Goal: Find specific page/section: Find specific page/section

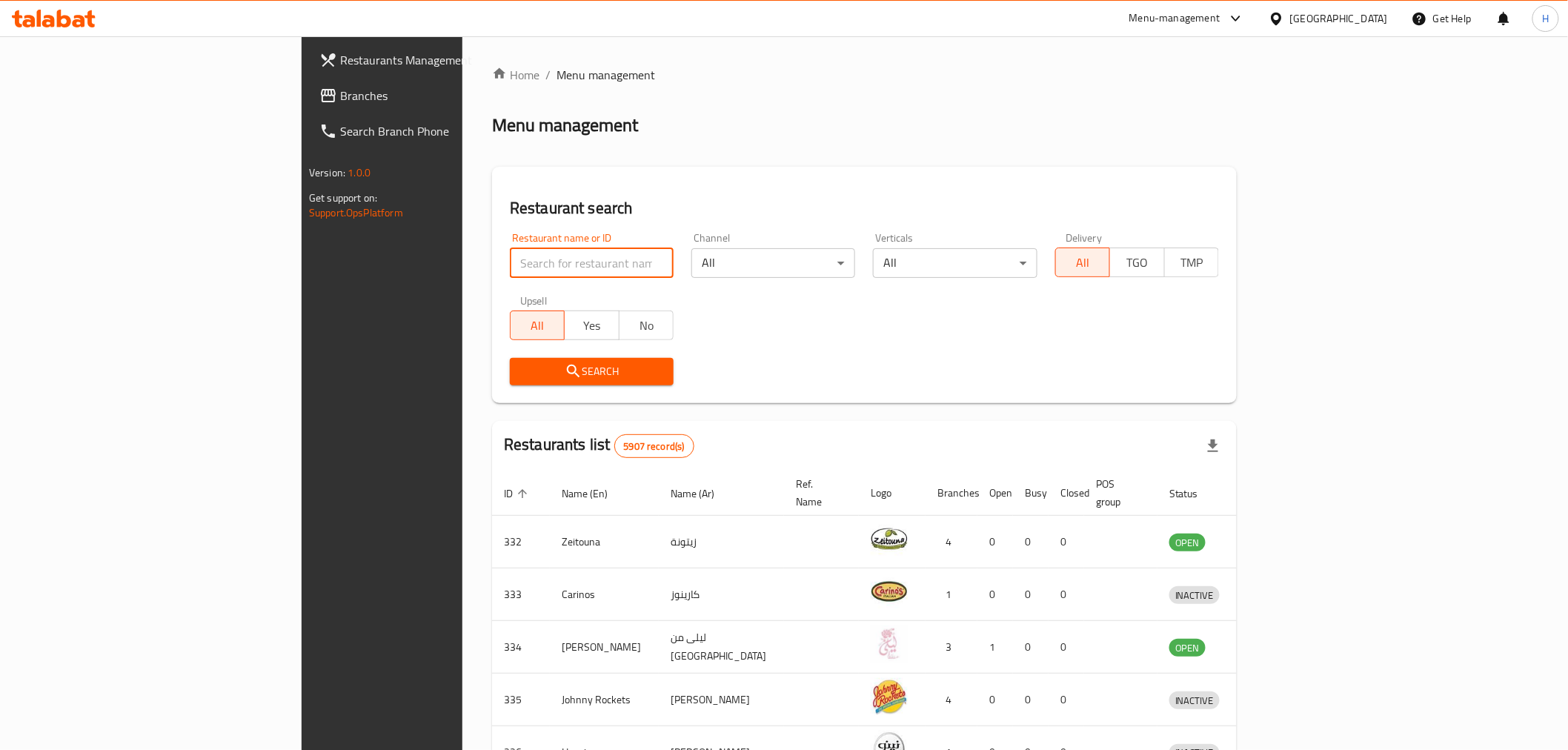
click at [510, 272] on input "search" at bounding box center [592, 263] width 164 height 30
click button "Search" at bounding box center [592, 372] width 164 height 27
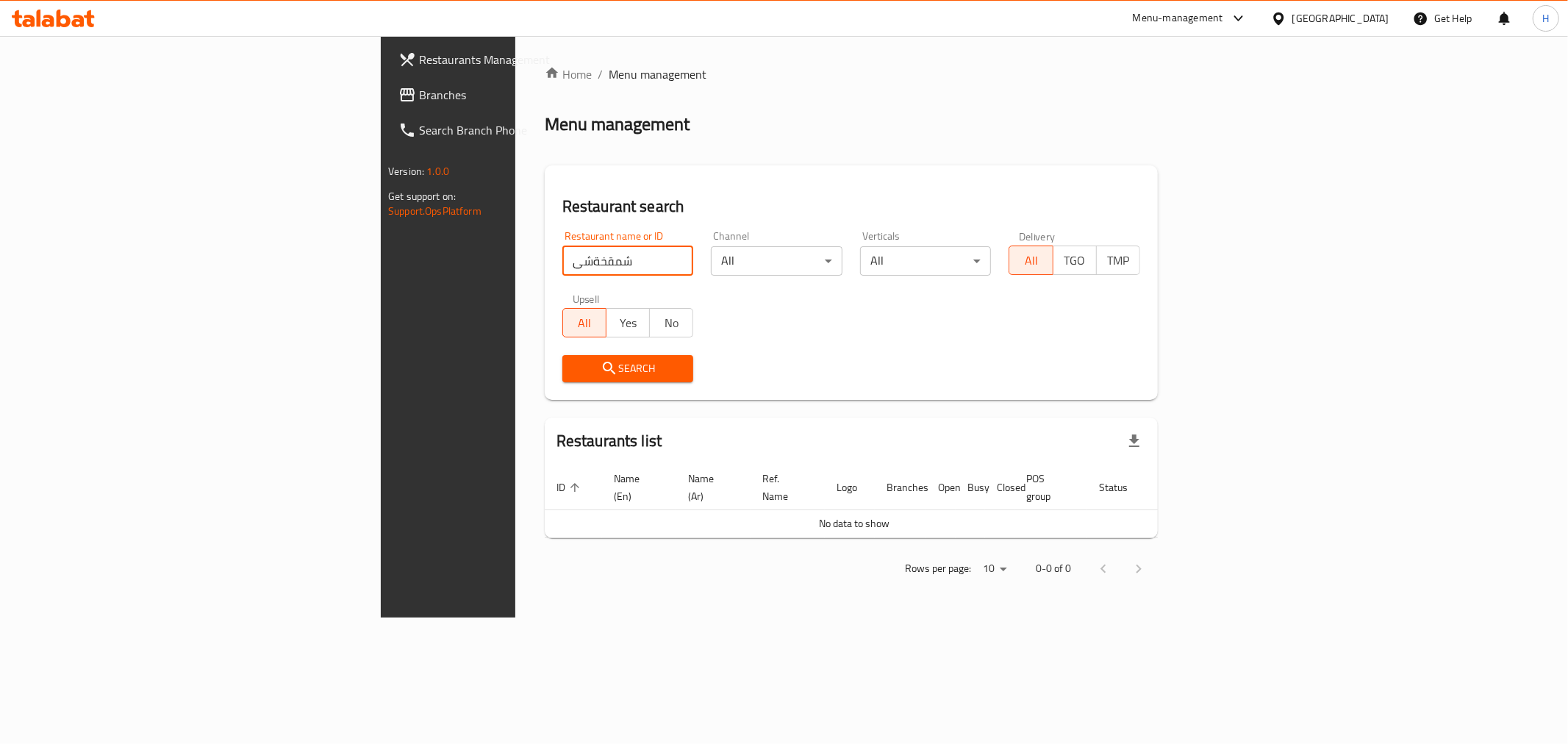
drag, startPoint x: 399, startPoint y: 266, endPoint x: 206, endPoint y: 260, distance: 193.1
click at [381, 260] on div "Restaurants Management Branches Search Branch Phone Version: 1.0.0 Get support …" at bounding box center [784, 327] width 806 height 582
click button "Search" at bounding box center [629, 369] width 132 height 27
click at [563, 263] on input "alrom" at bounding box center [629, 261] width 132 height 30
type input "al rom"
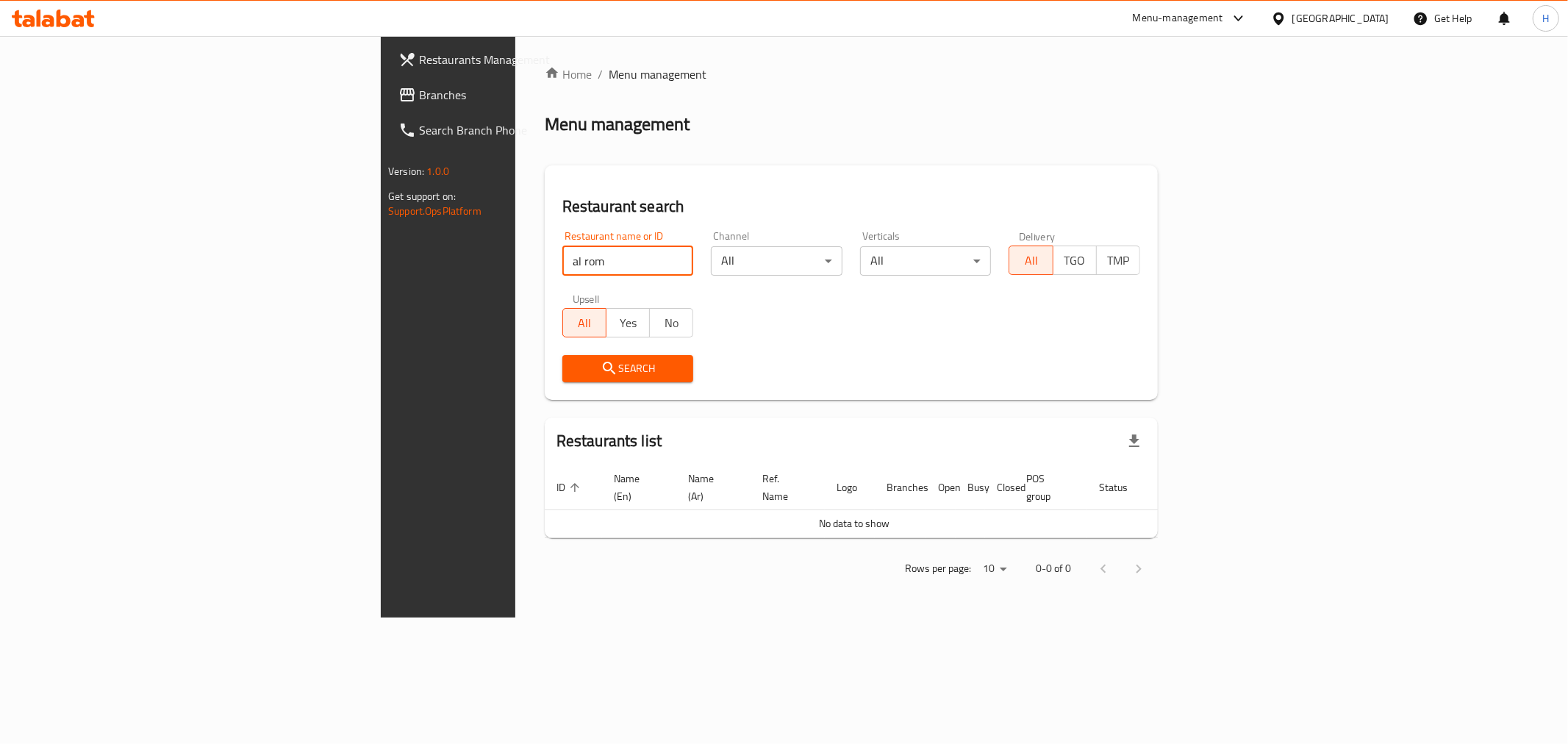
click button "Search" at bounding box center [629, 369] width 132 height 27
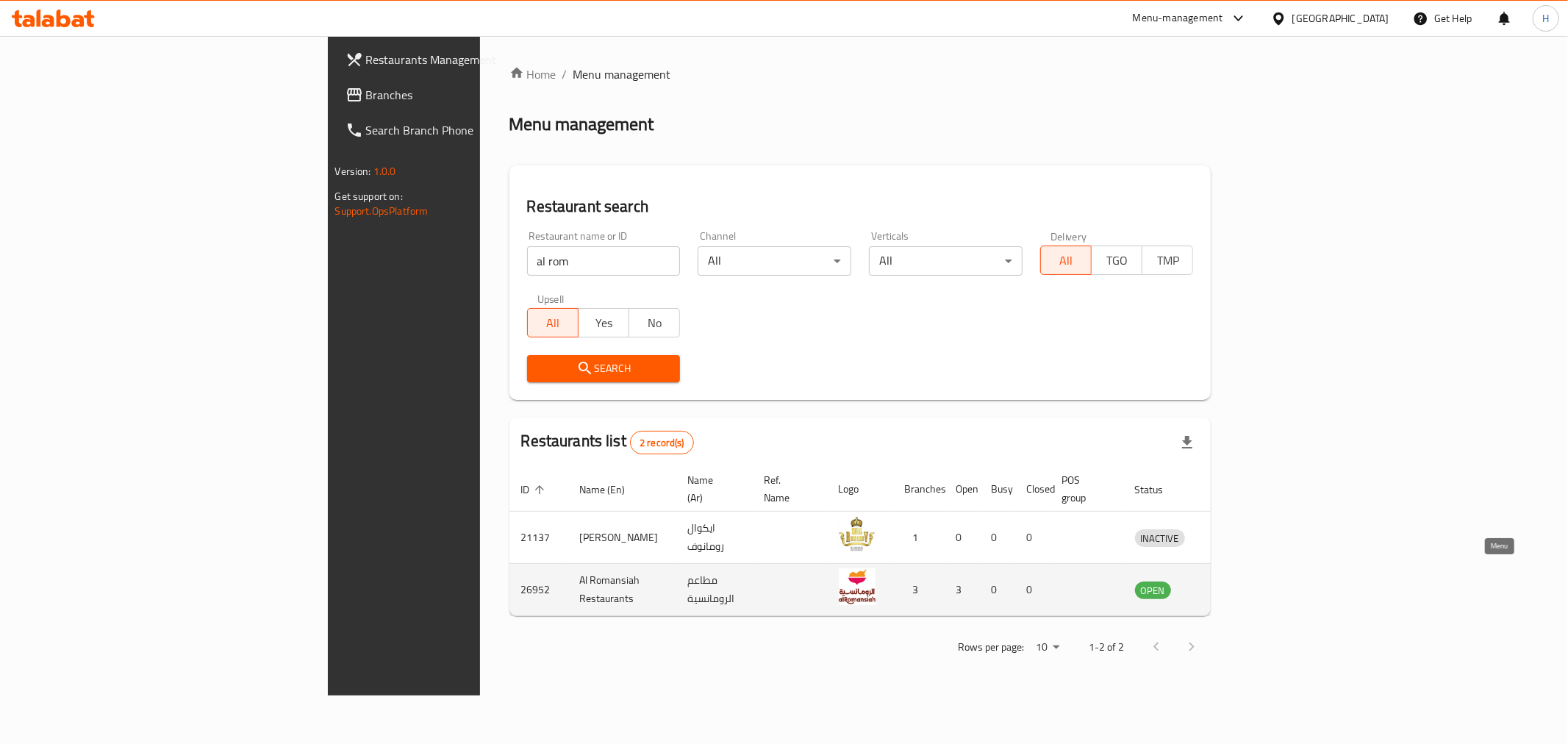
click at [1242, 581] on link "enhanced table" at bounding box center [1228, 589] width 27 height 17
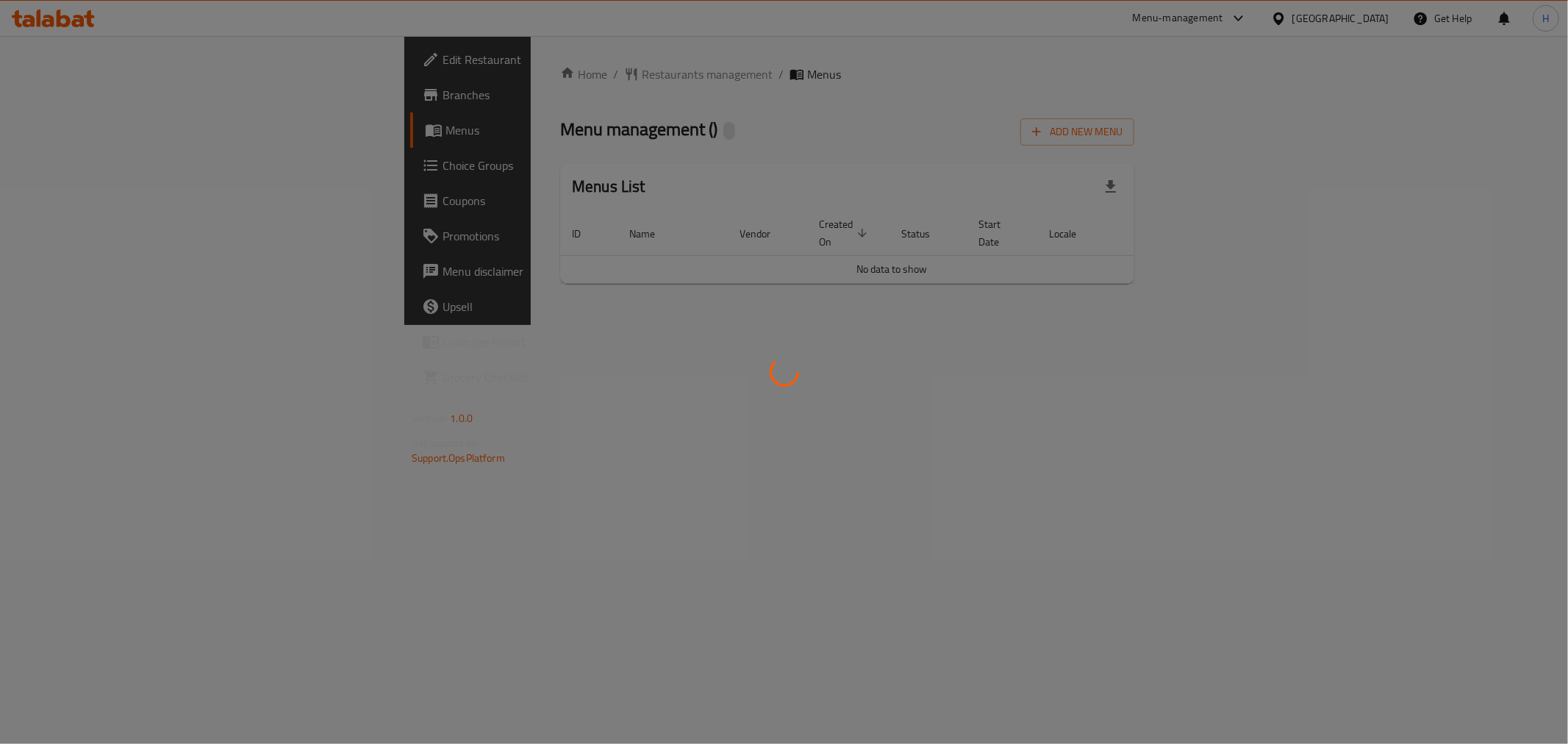
click at [1494, 574] on div at bounding box center [784, 372] width 1568 height 744
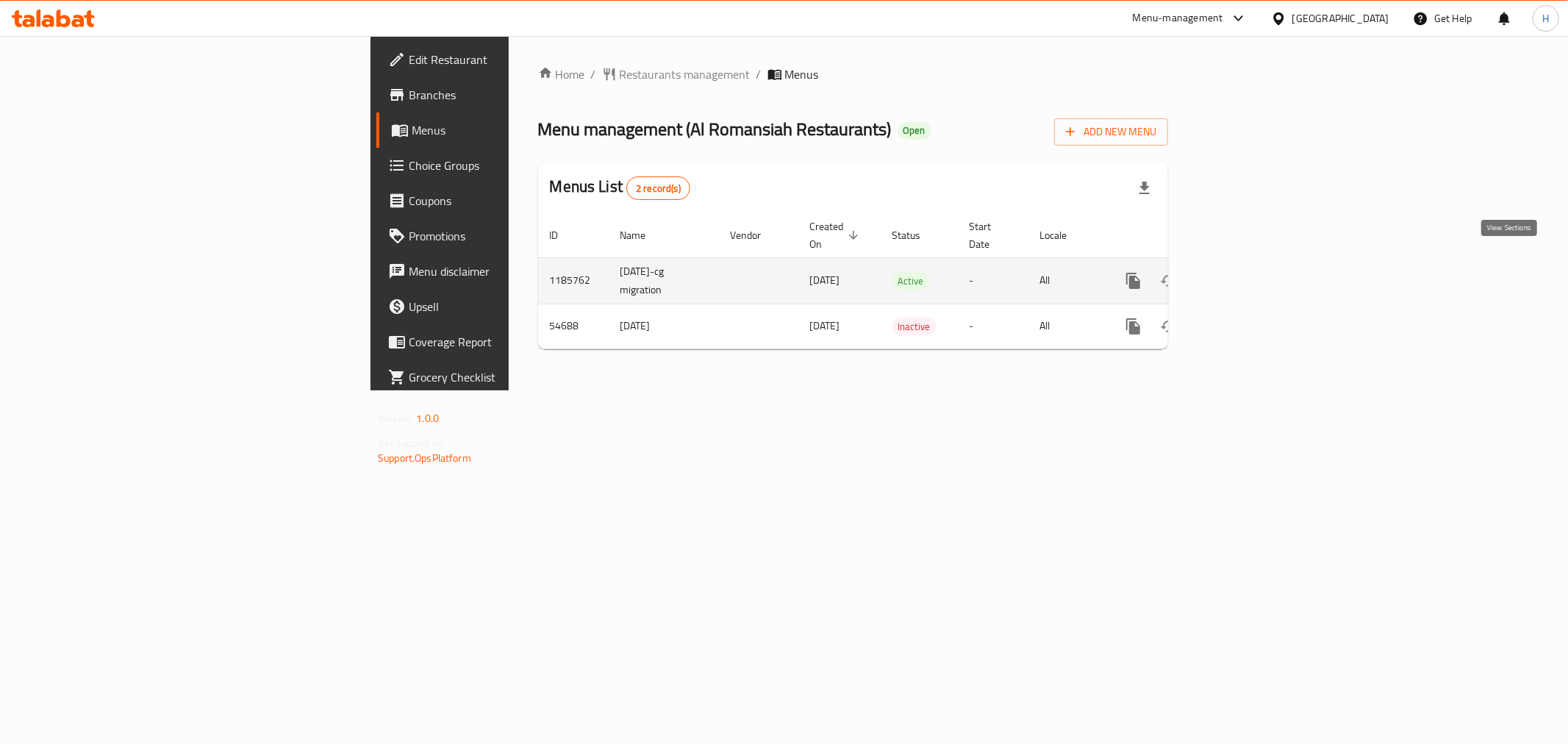
click at [1246, 274] on icon "enhanced table" at bounding box center [1240, 281] width 13 height 13
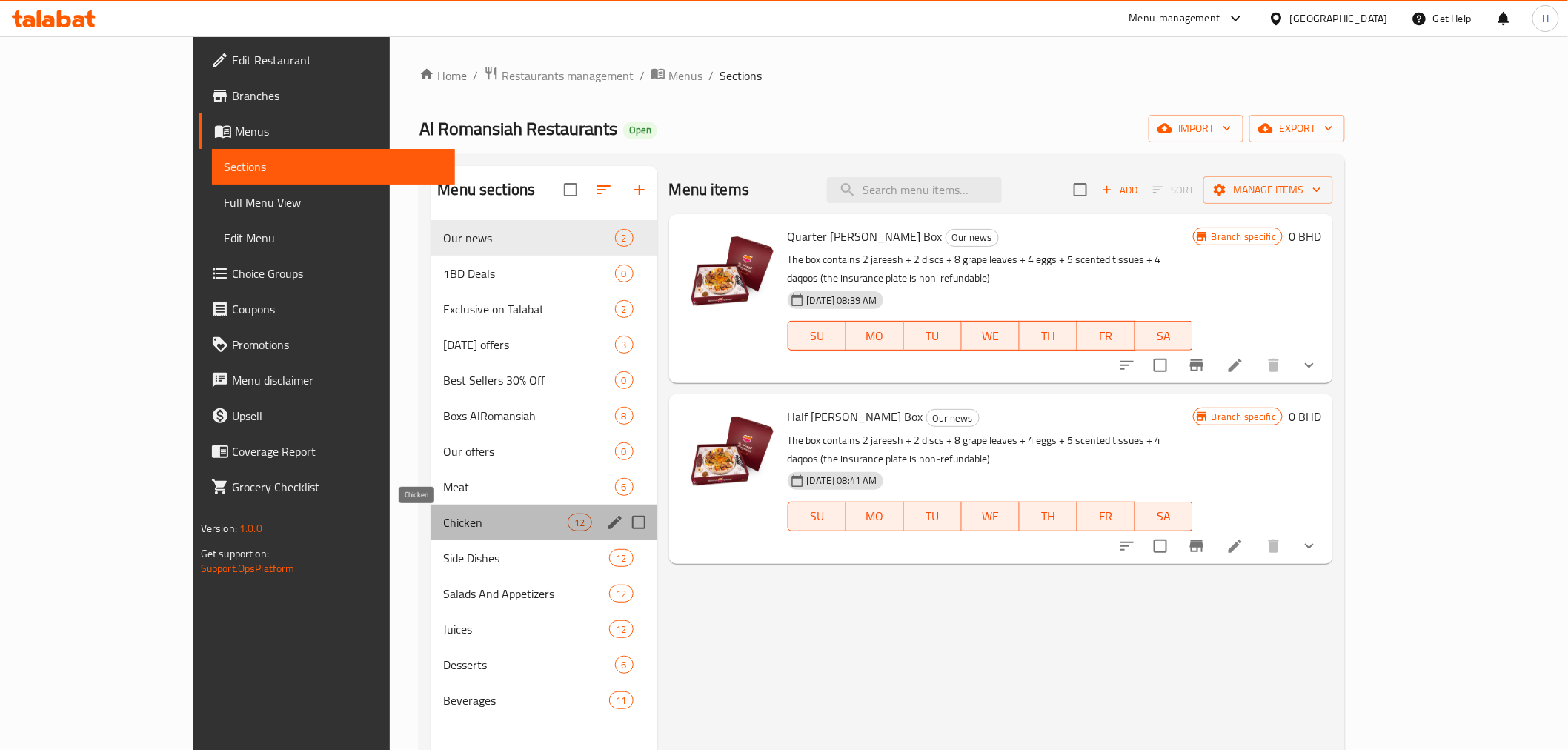
click at [443, 528] on span "Chicken" at bounding box center [505, 522] width 124 height 17
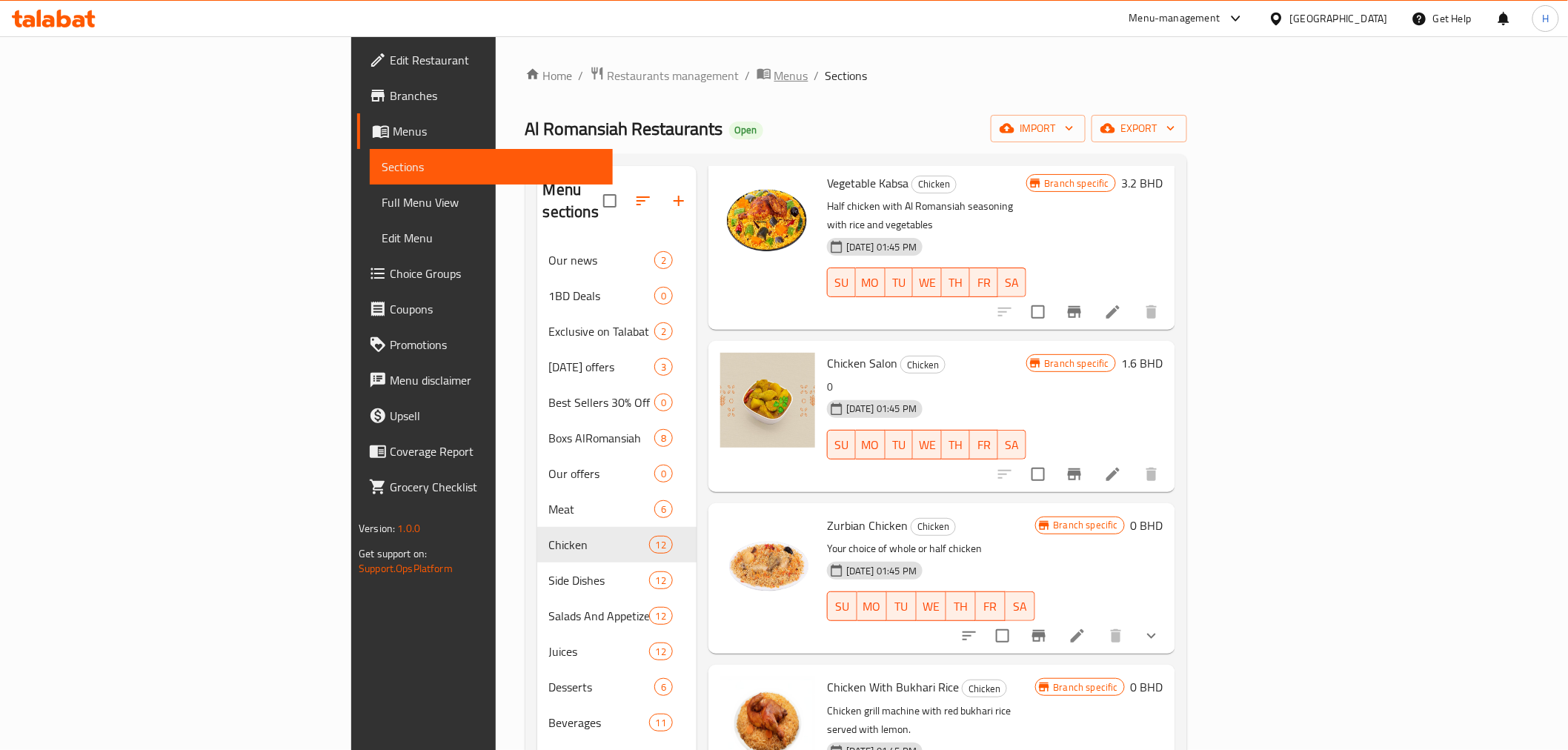
click at [774, 80] on span "Menus" at bounding box center [791, 75] width 34 height 17
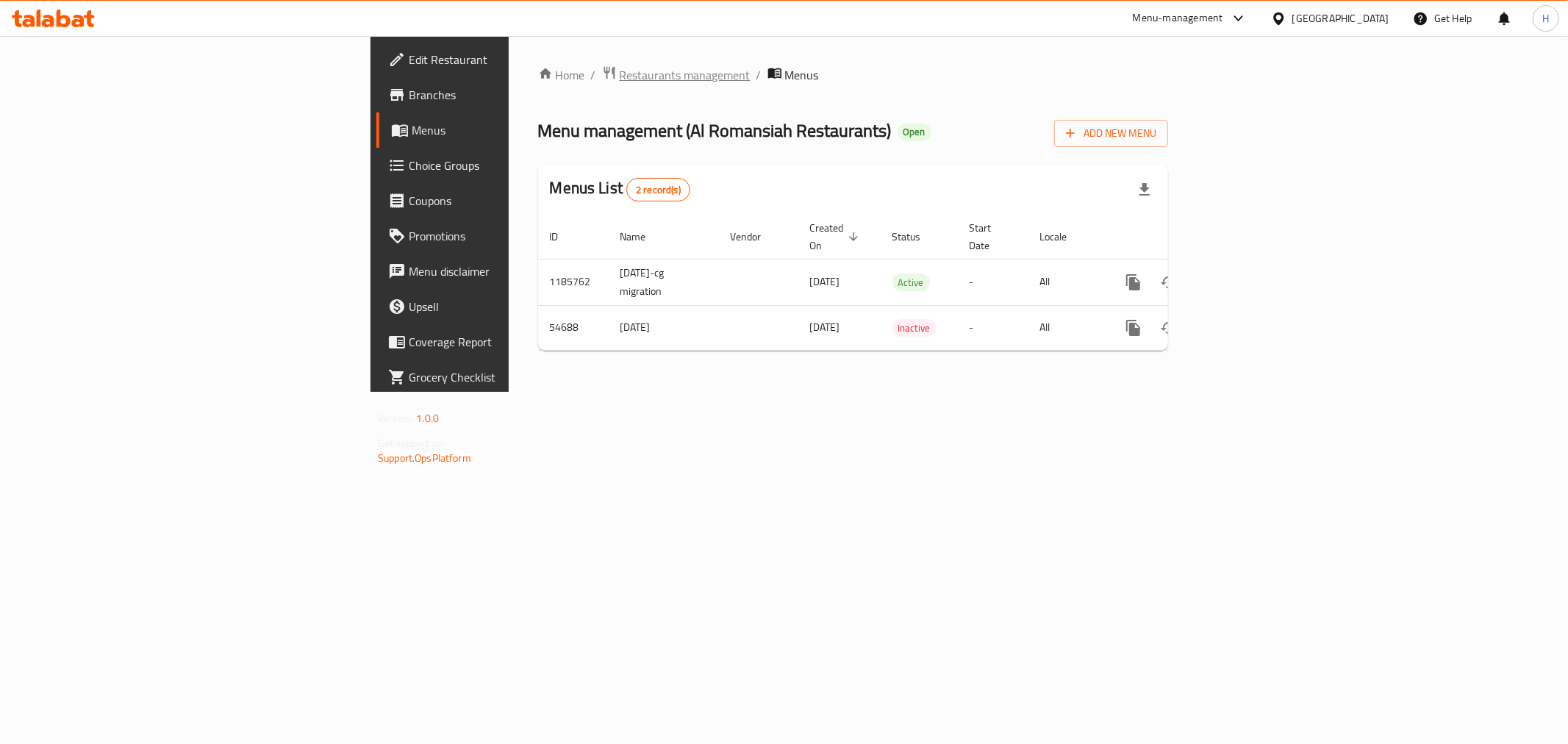
click at [619, 73] on span "Restaurants management" at bounding box center [684, 74] width 131 height 17
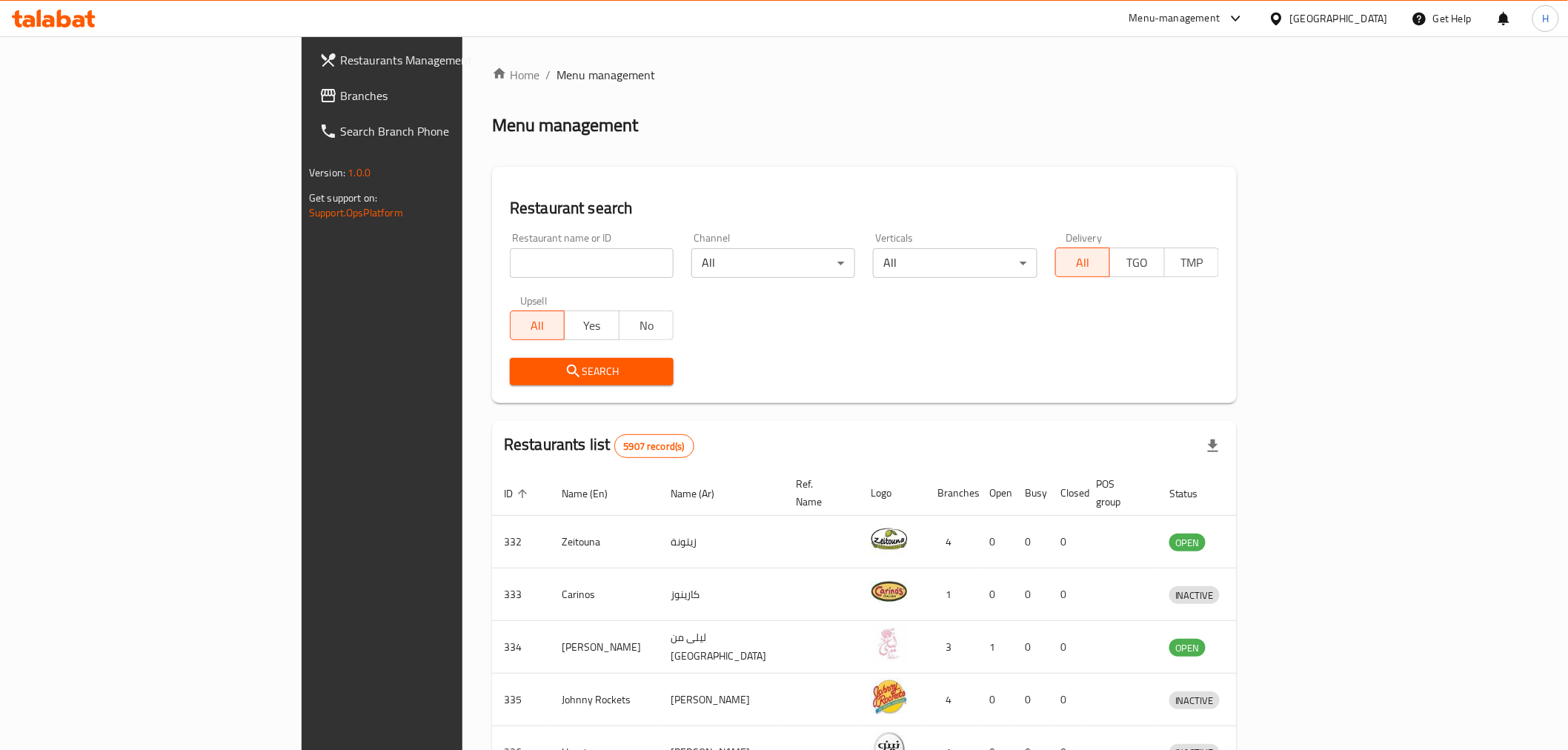
click at [510, 260] on input "search" at bounding box center [592, 263] width 164 height 30
type input "barns"
click button "Search" at bounding box center [592, 372] width 164 height 27
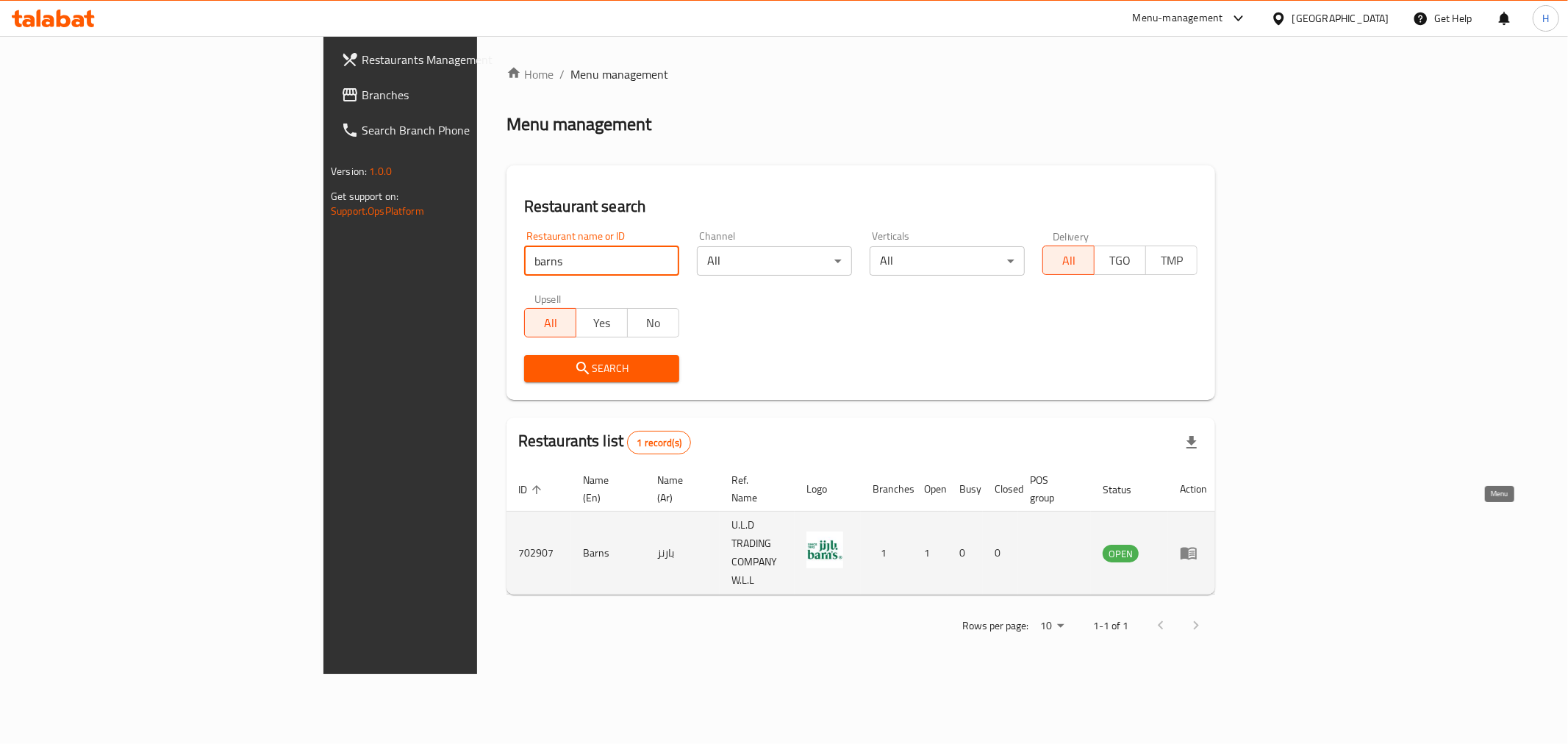
click at [1197, 548] on icon "enhanced table" at bounding box center [1189, 554] width 16 height 12
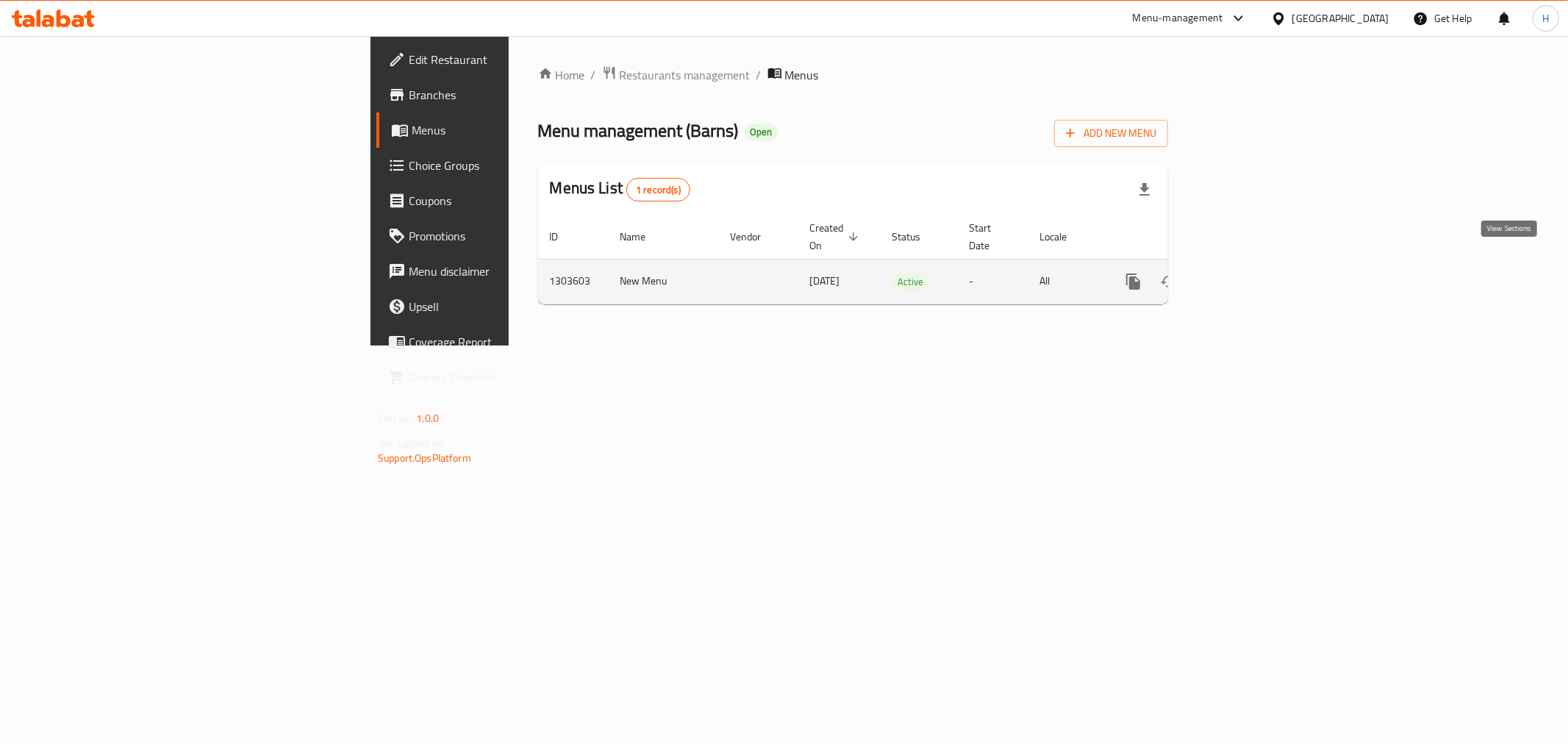
click at [1246, 275] on icon "enhanced table" at bounding box center [1240, 281] width 13 height 13
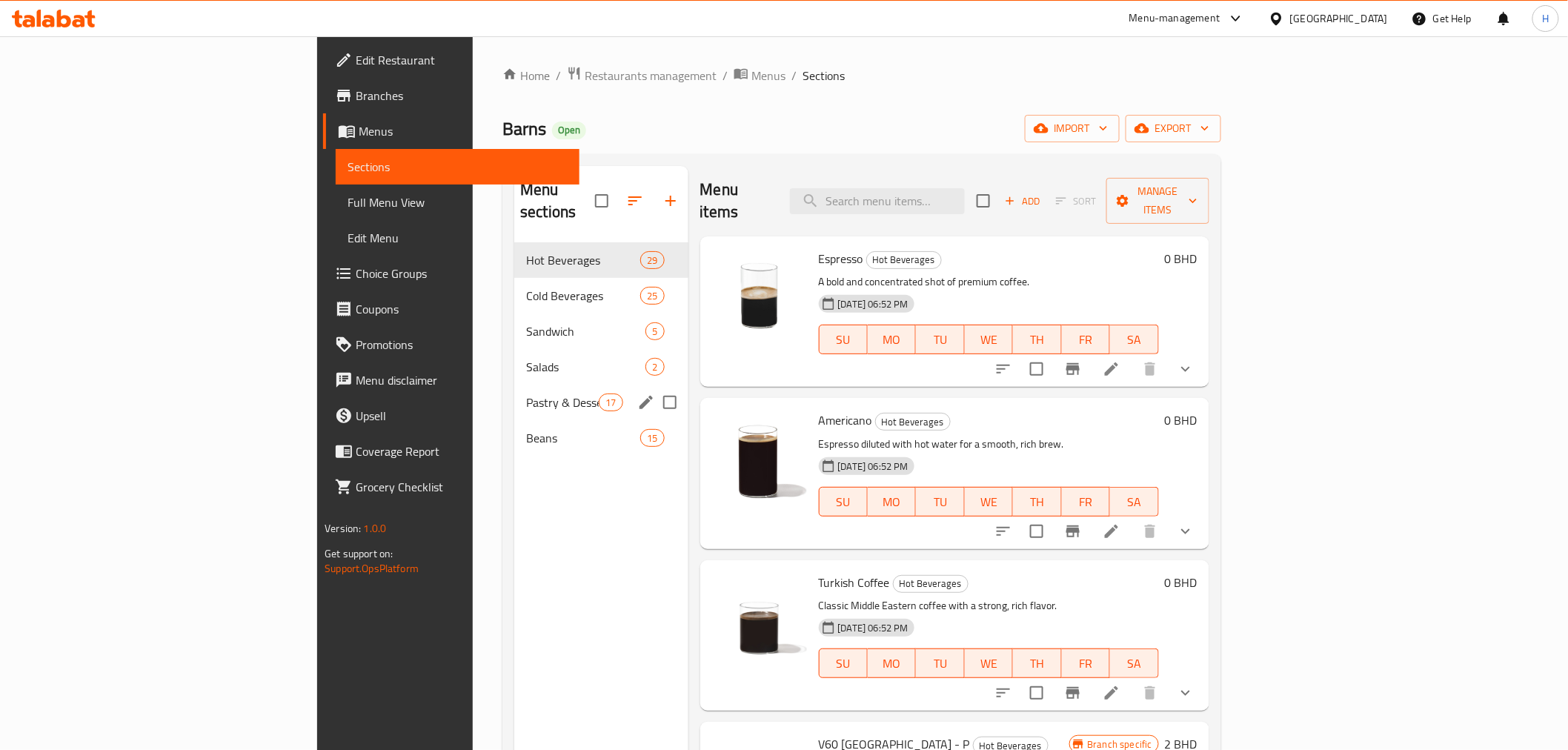
click at [514, 391] on div "Pastry & Dessert 17" at bounding box center [600, 402] width 173 height 36
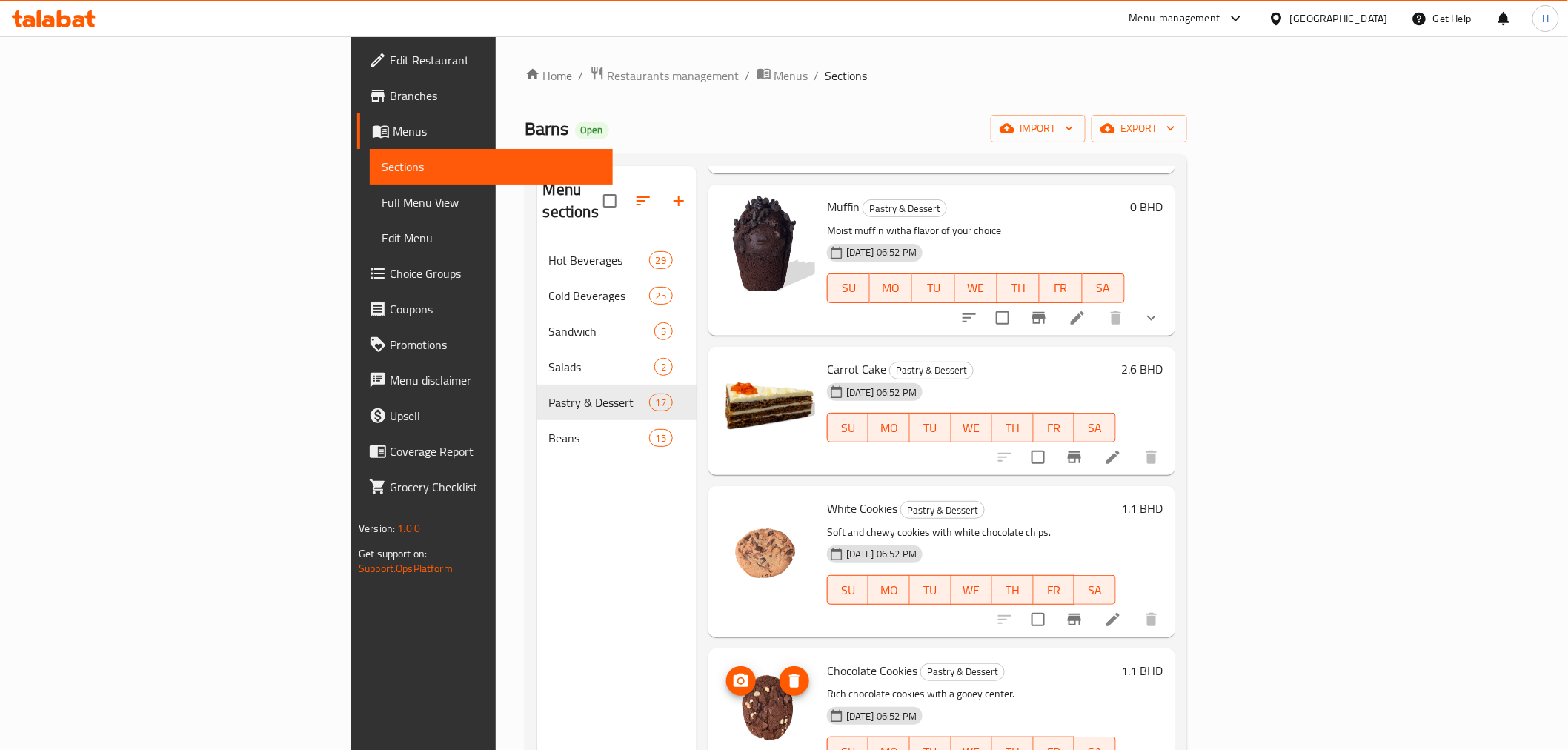
scroll to position [1428, 0]
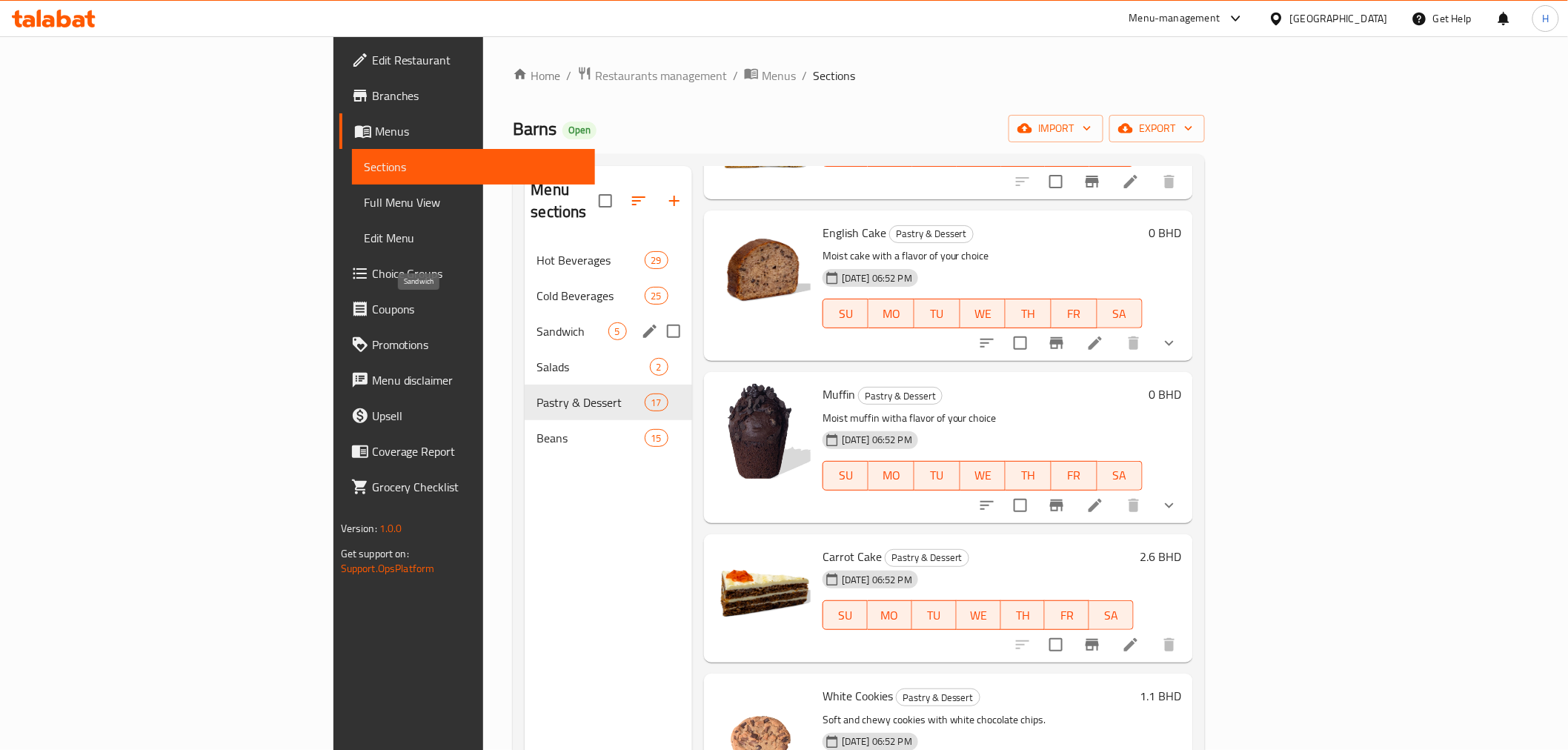
click at [536, 323] on span "Sandwich" at bounding box center [572, 331] width 71 height 17
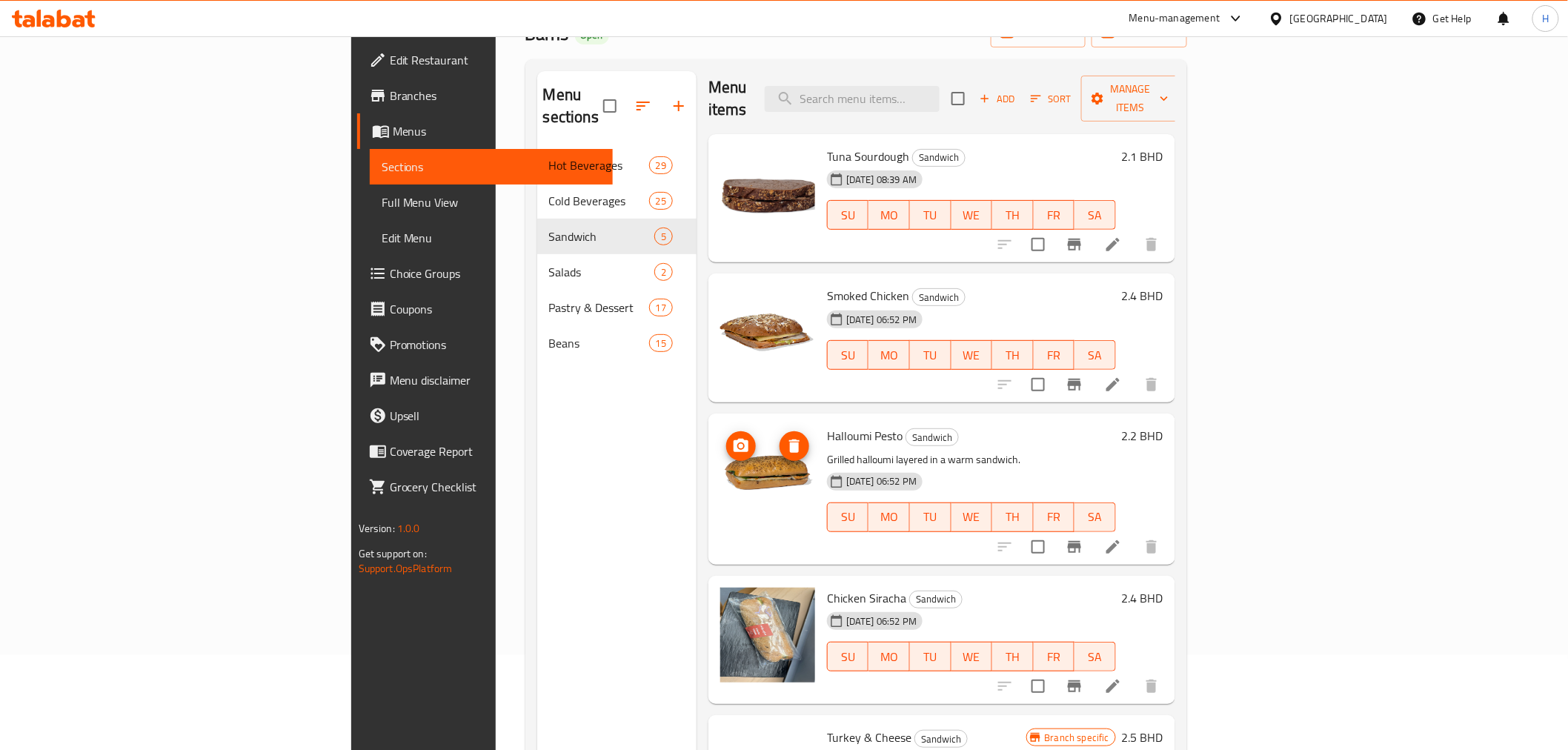
scroll to position [207, 0]
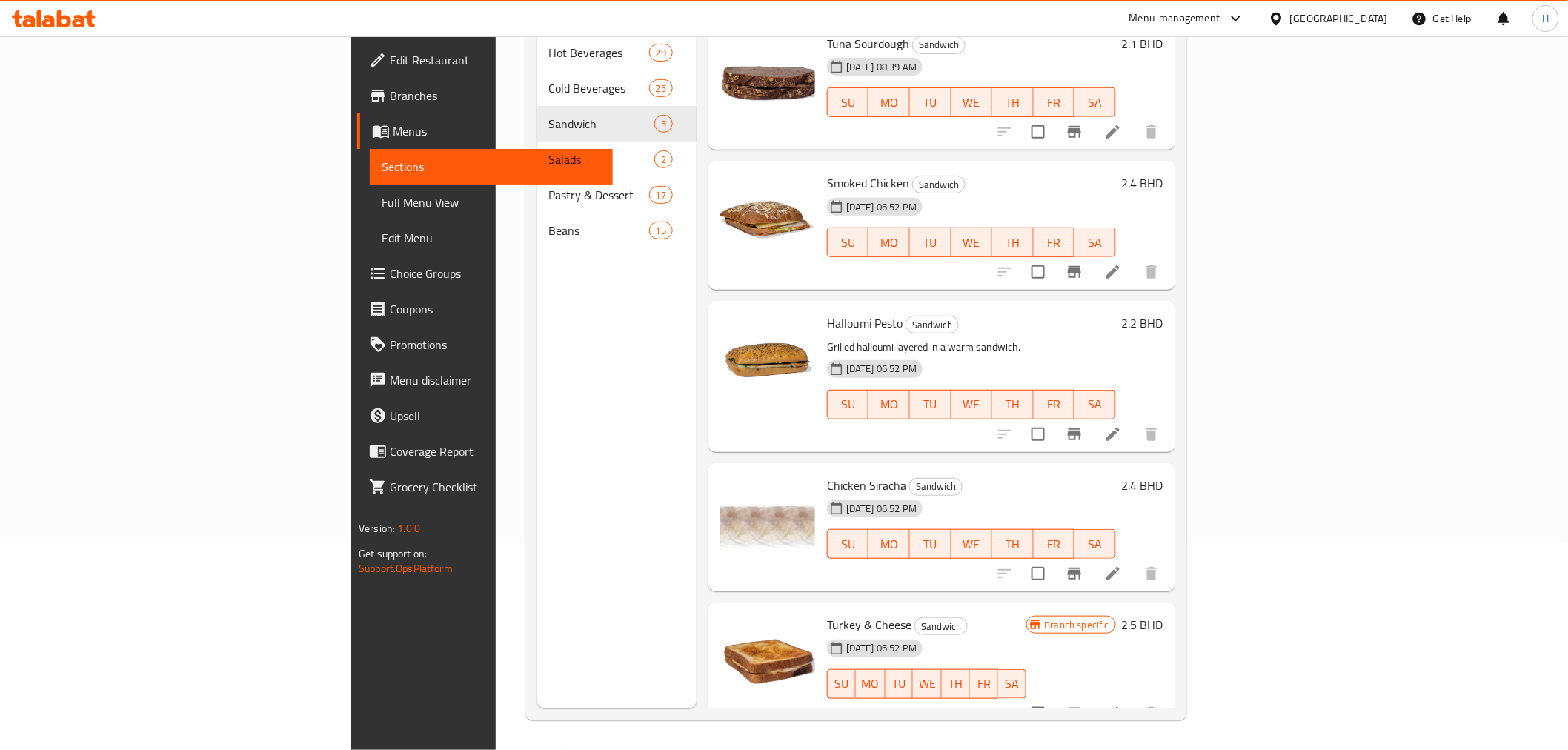
click at [390, 87] on span "Branches" at bounding box center [495, 95] width 211 height 17
